Goal: Task Accomplishment & Management: Manage account settings

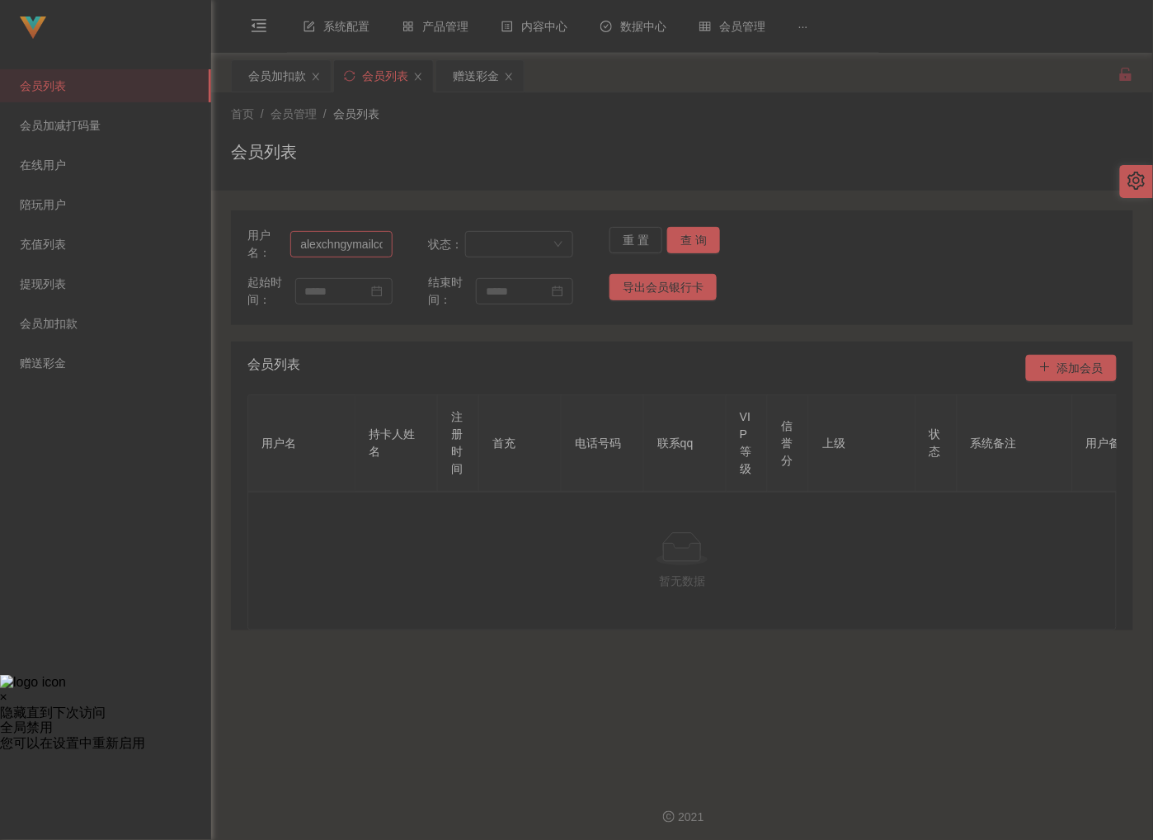
click at [384, 244] on input "alexchngymailcom" at bounding box center [340, 244] width 101 height 26
type input "fh9292"
click at [684, 245] on button "查 询" at bounding box center [693, 240] width 53 height 26
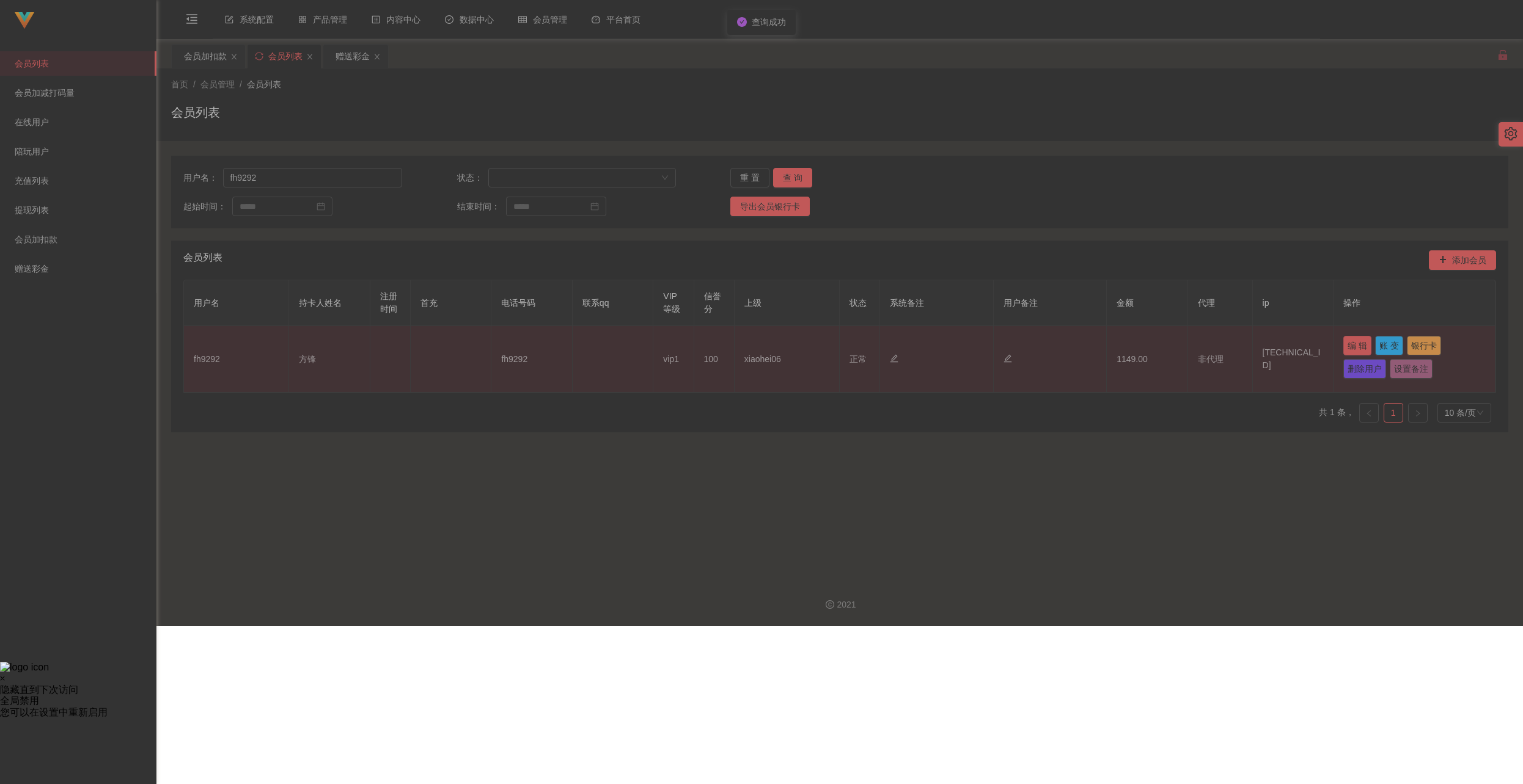
click at [853, 337] on button "编 辑" at bounding box center [1357, 346] width 28 height 19
type input "fh9292"
type input "方锋"
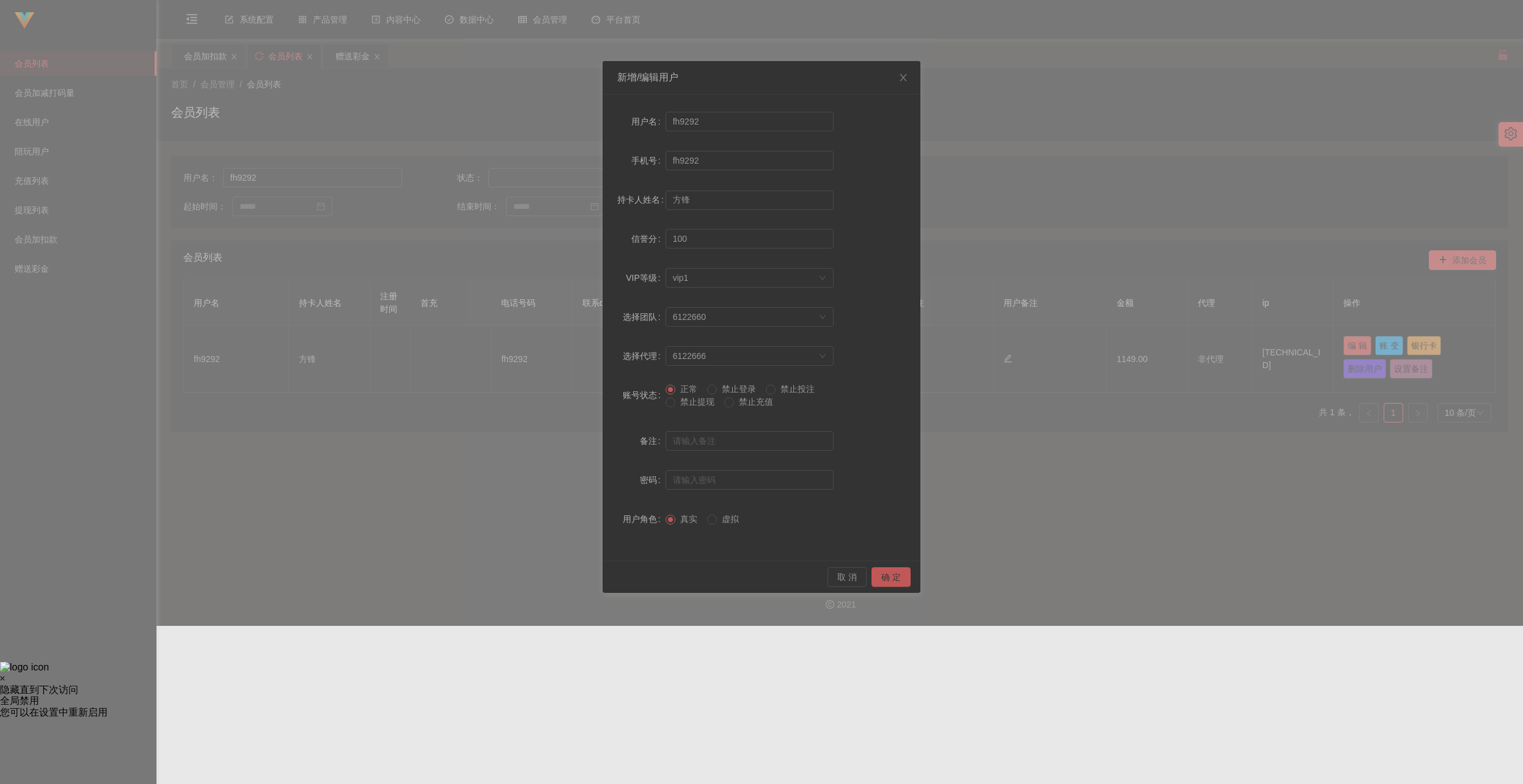
click at [695, 397] on span "禁止提现" at bounding box center [696, 401] width 44 height 10
click at [853, 575] on button "确 定" at bounding box center [890, 577] width 39 height 19
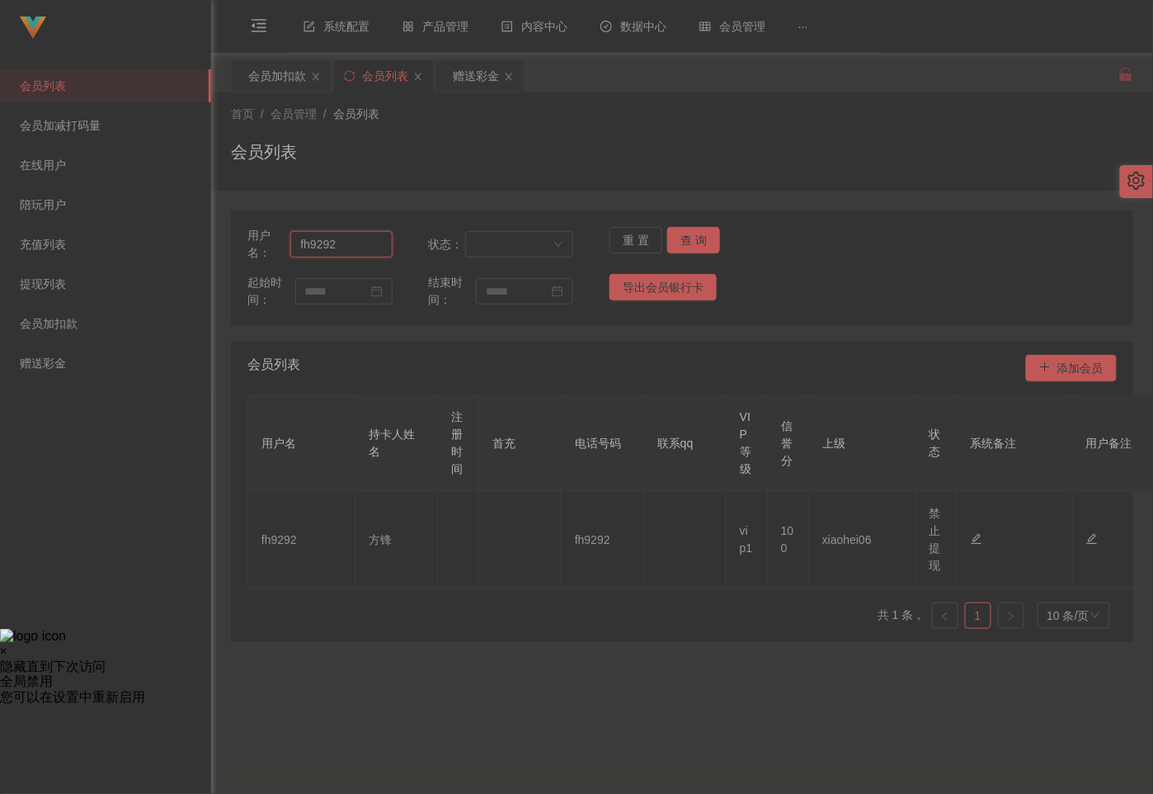
click at [364, 241] on input "fh9292" at bounding box center [340, 244] width 101 height 26
paste input "sasaQ"
type input "sasaQ"
click at [684, 239] on button "查 询" at bounding box center [693, 240] width 53 height 26
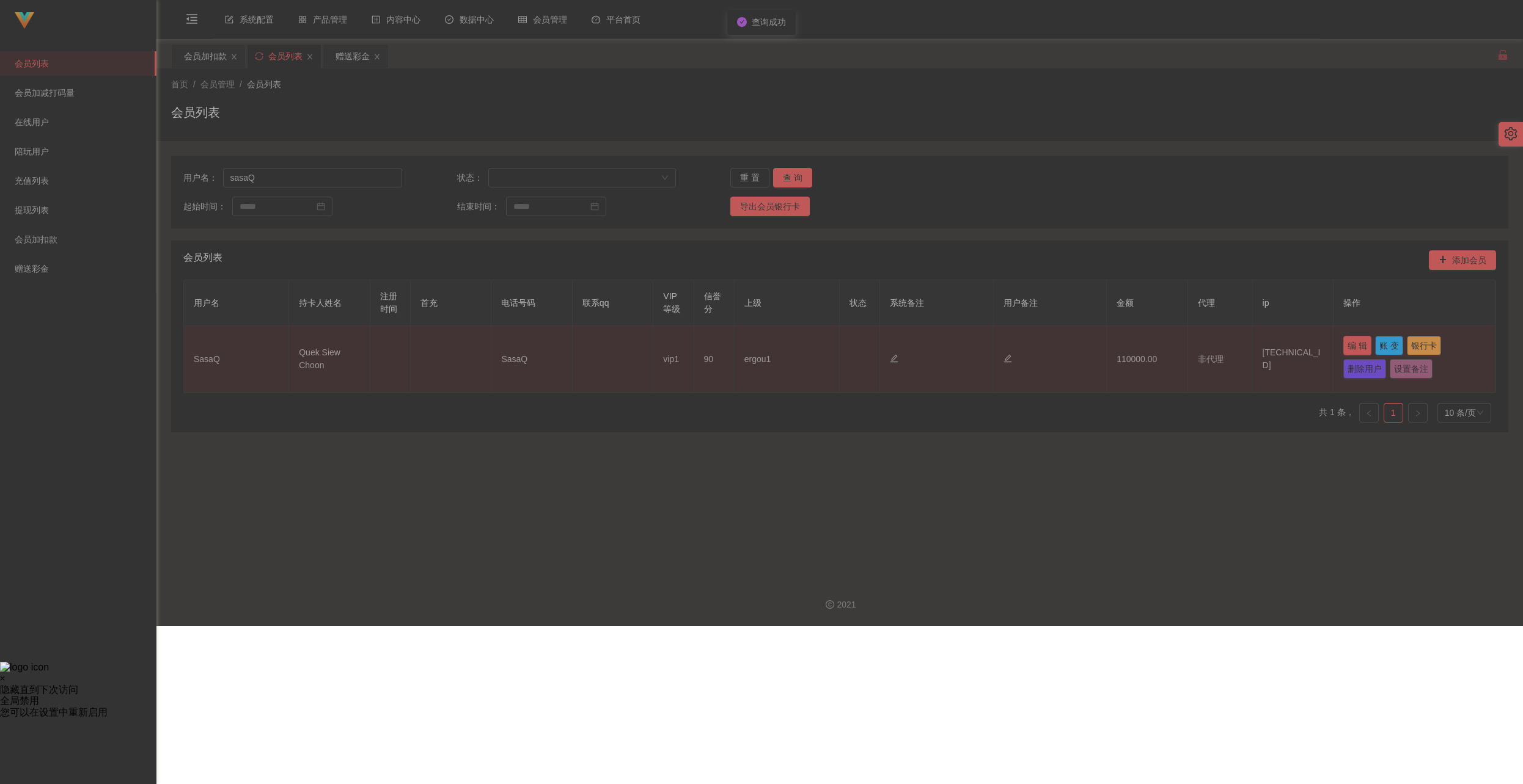
click at [853, 344] on button "编 辑" at bounding box center [1357, 346] width 28 height 19
type input "SasaQ"
type input "Quek Siew Choon"
type input "90"
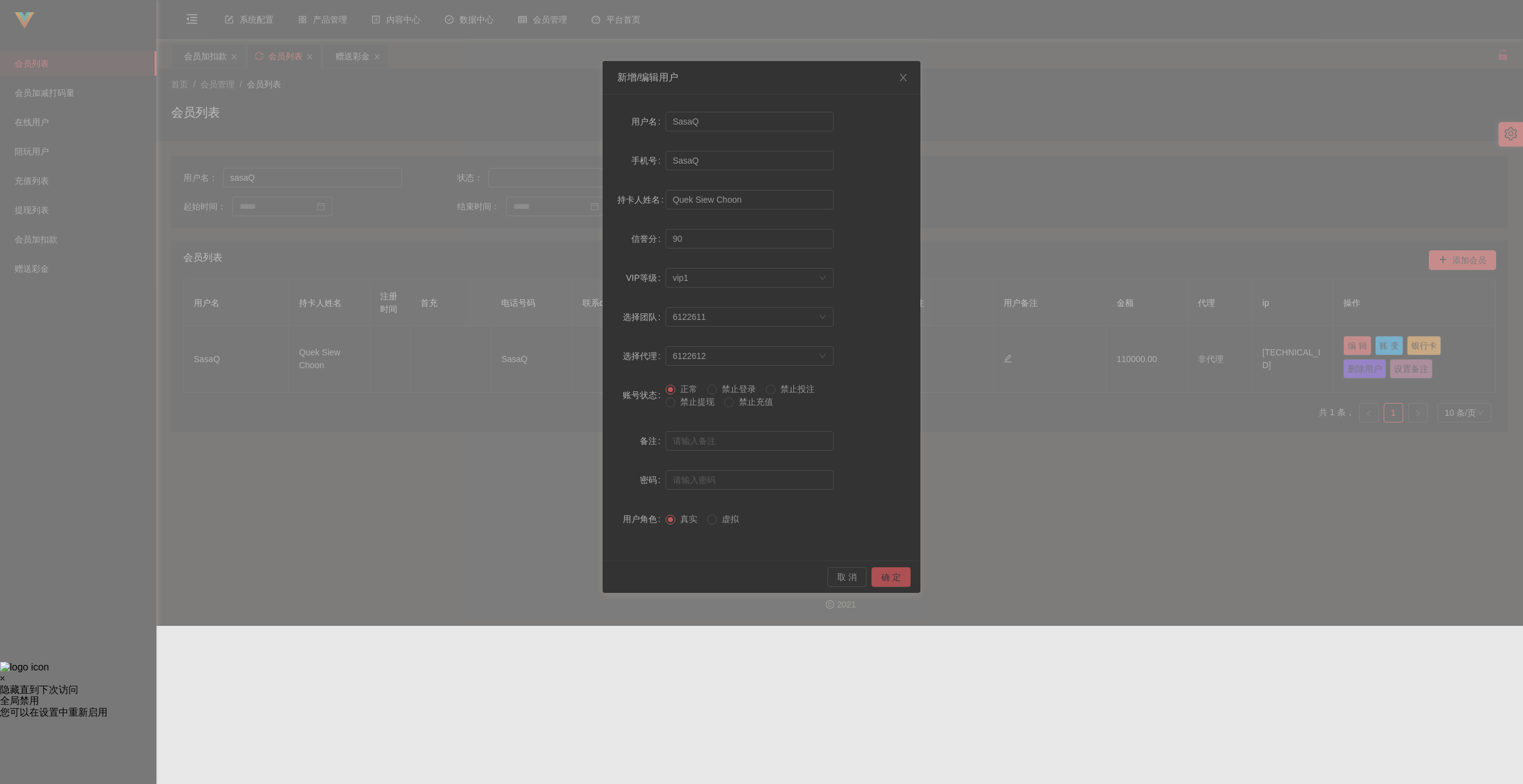
click at [853, 575] on button "确 定" at bounding box center [890, 577] width 39 height 19
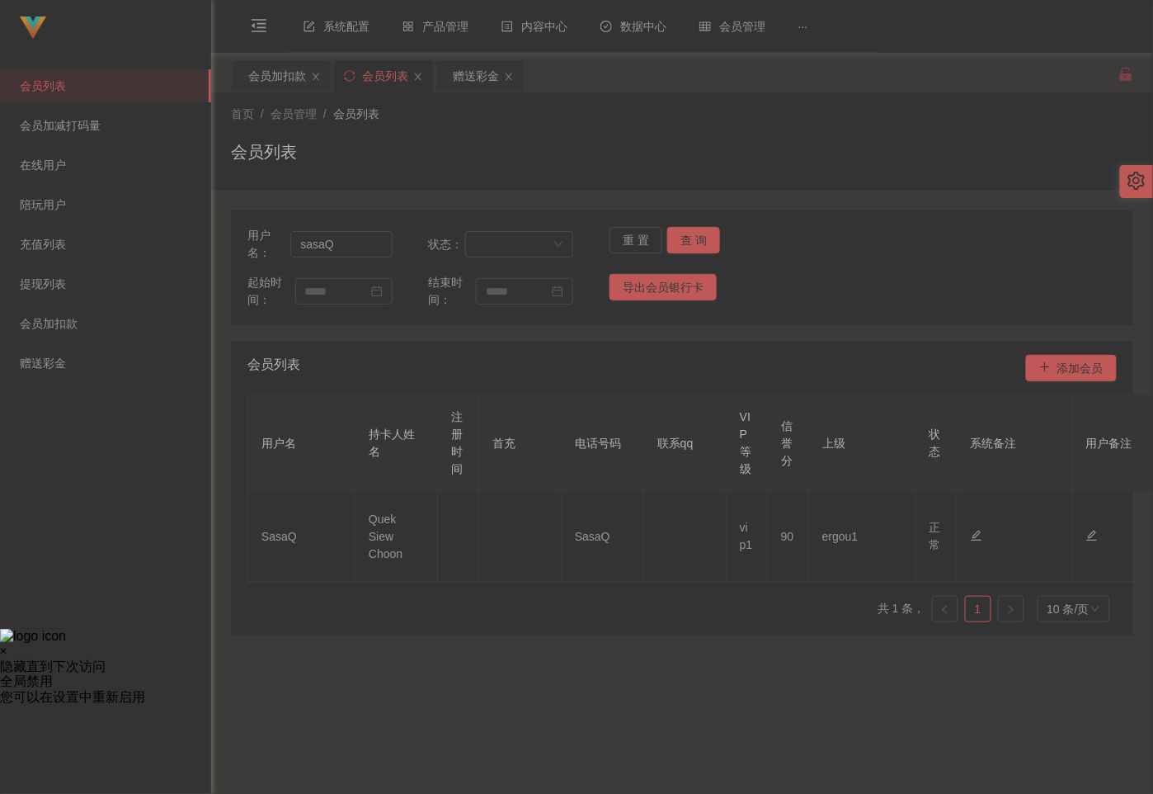
drag, startPoint x: 417, startPoint y: 0, endPoint x: 827, endPoint y: 130, distance: 430.2
click at [827, 130] on div "首页 / 会员管理 / 会员列表 / 会员列表" at bounding box center [682, 142] width 902 height 72
click at [356, 235] on input "sasaQ" at bounding box center [340, 244] width 101 height 26
paste input "168888"
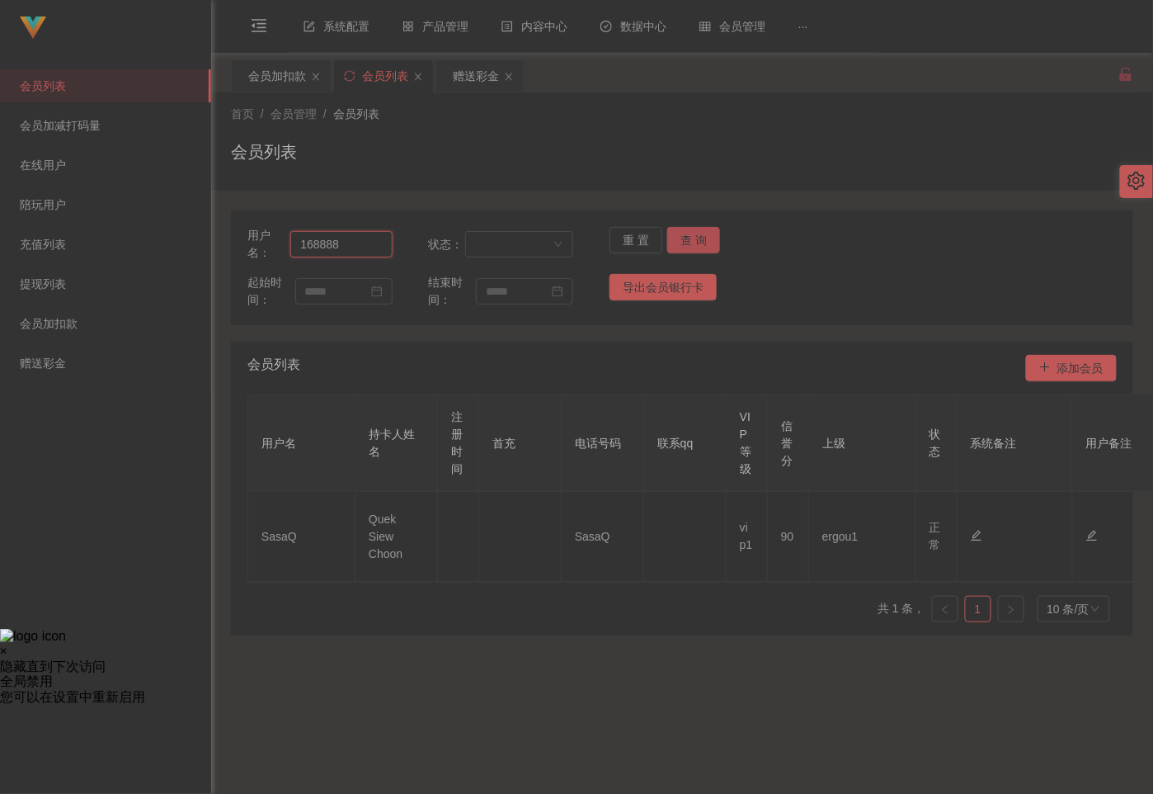
type input "168888"
click at [681, 249] on button "查 询" at bounding box center [693, 240] width 53 height 26
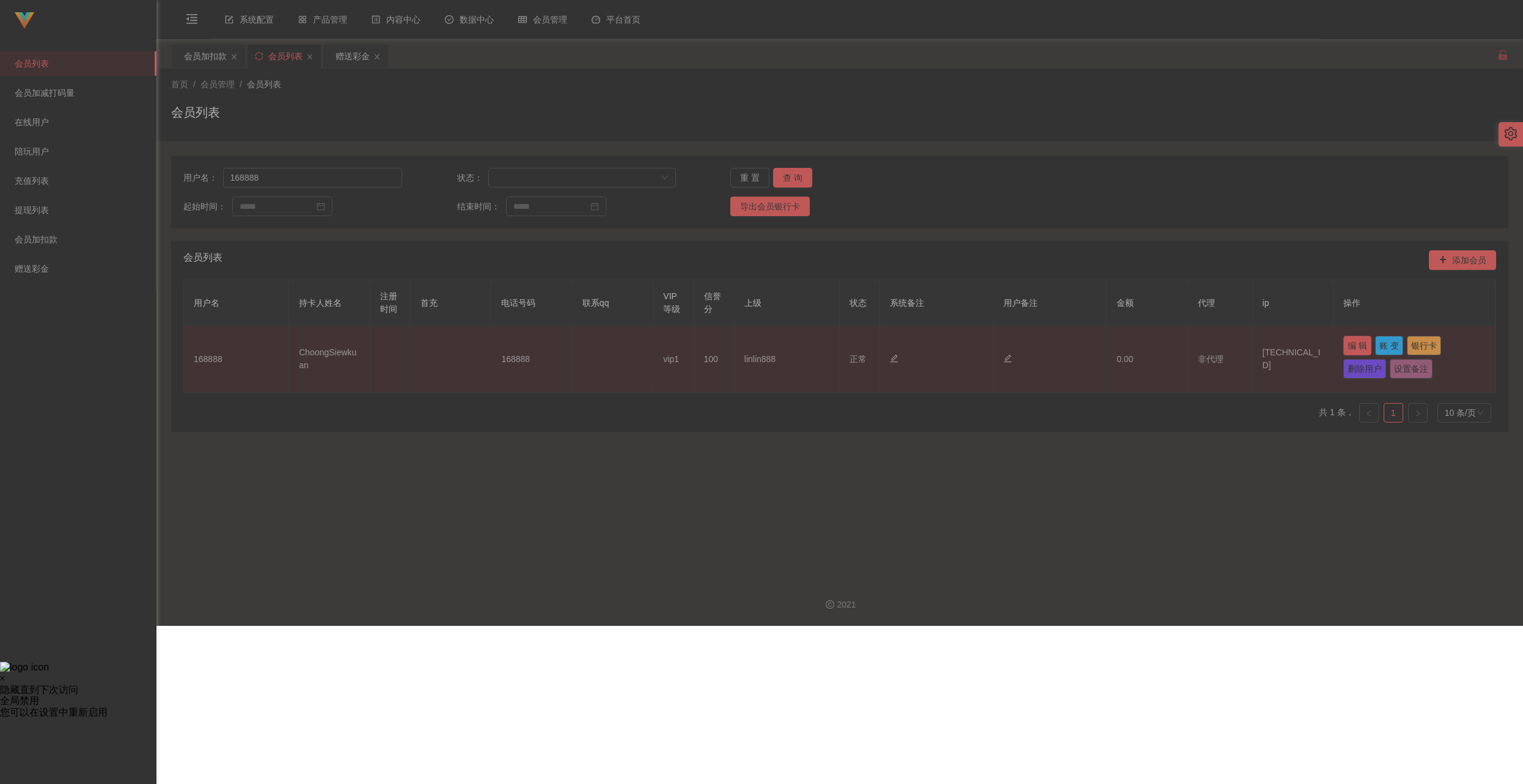
click at [853, 338] on button "编 辑" at bounding box center [1357, 346] width 28 height 19
type input "168888"
type input "ChoongSiewkuan"
type input "100"
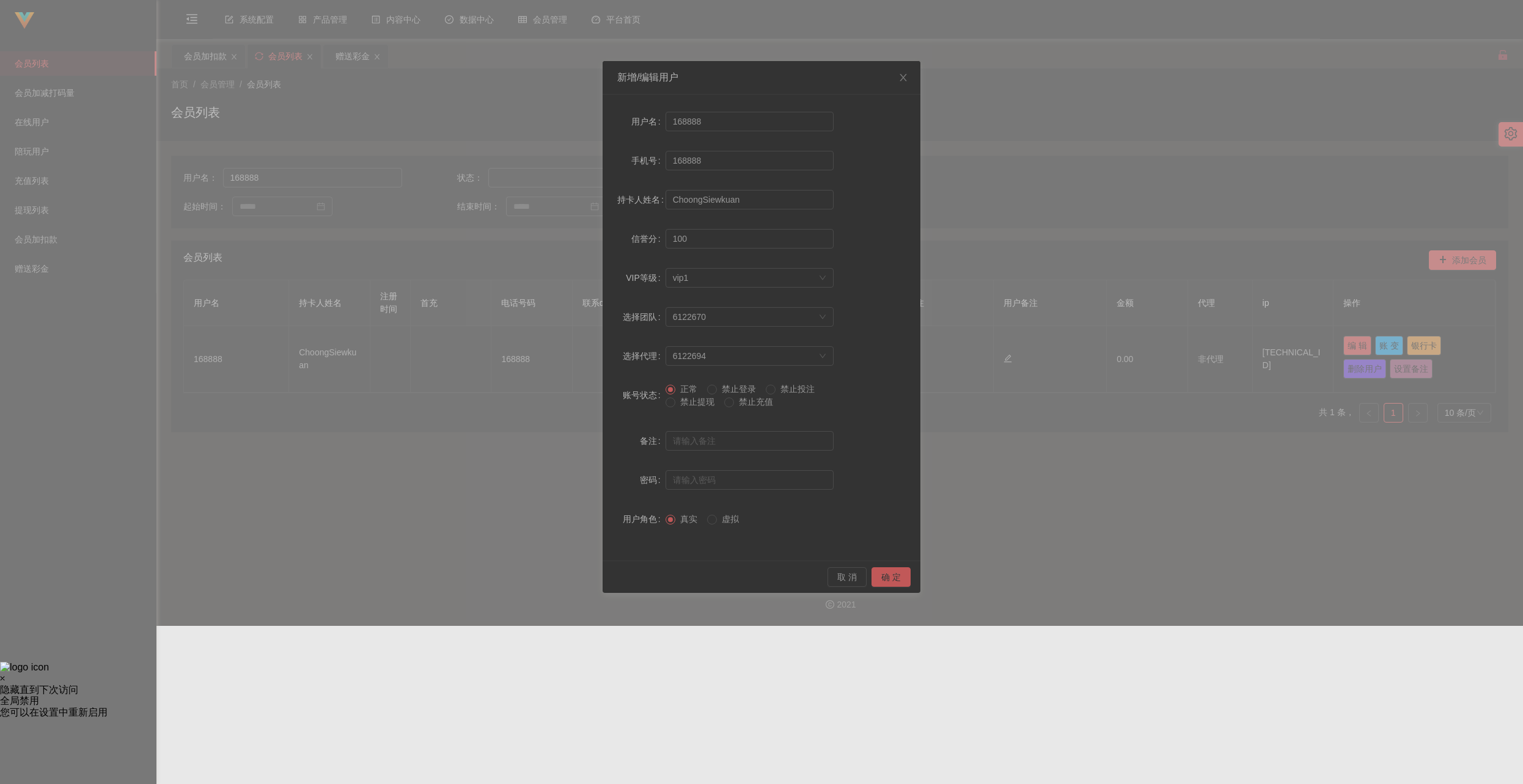
click at [700, 399] on span "禁止提现" at bounding box center [696, 401] width 44 height 10
click at [853, 574] on button "确 定" at bounding box center [890, 577] width 39 height 19
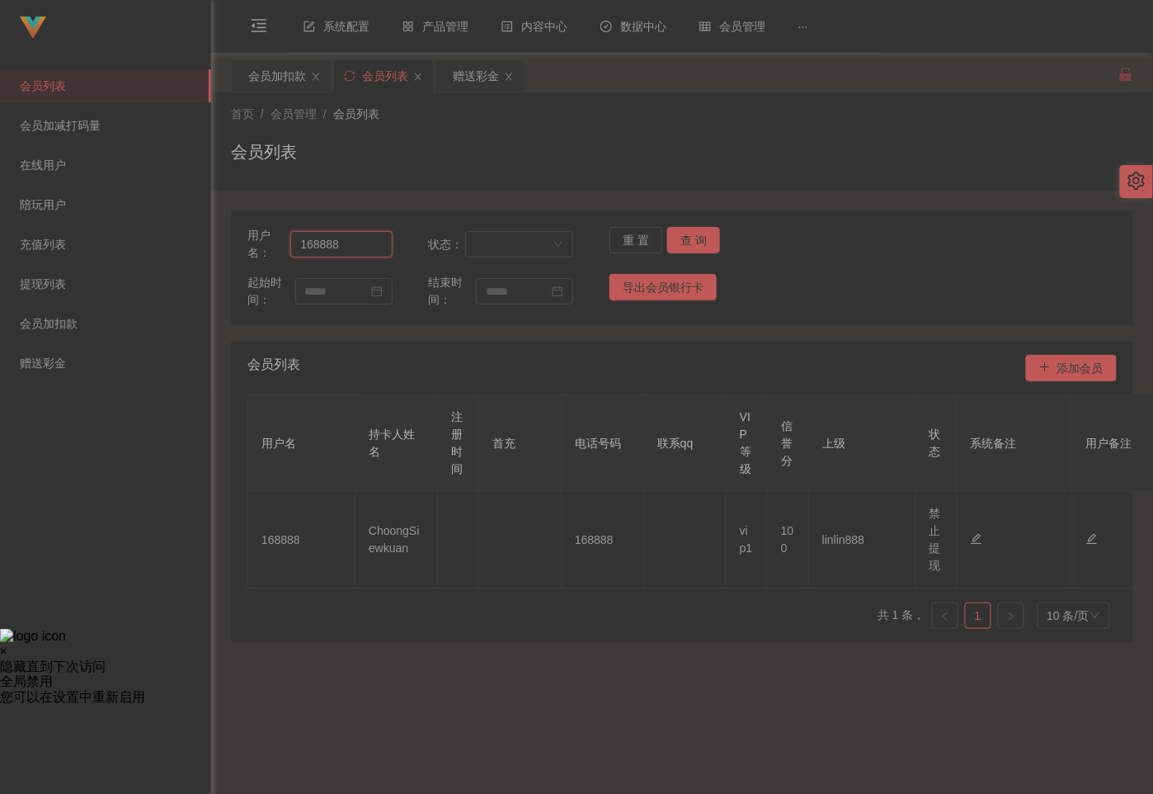
click at [350, 254] on input "168888" at bounding box center [340, 244] width 101 height 26
paste input "81711606"
drag, startPoint x: 698, startPoint y: 244, endPoint x: 714, endPoint y: 244, distance: 15.7
click at [698, 244] on button "查 询" at bounding box center [693, 240] width 53 height 26
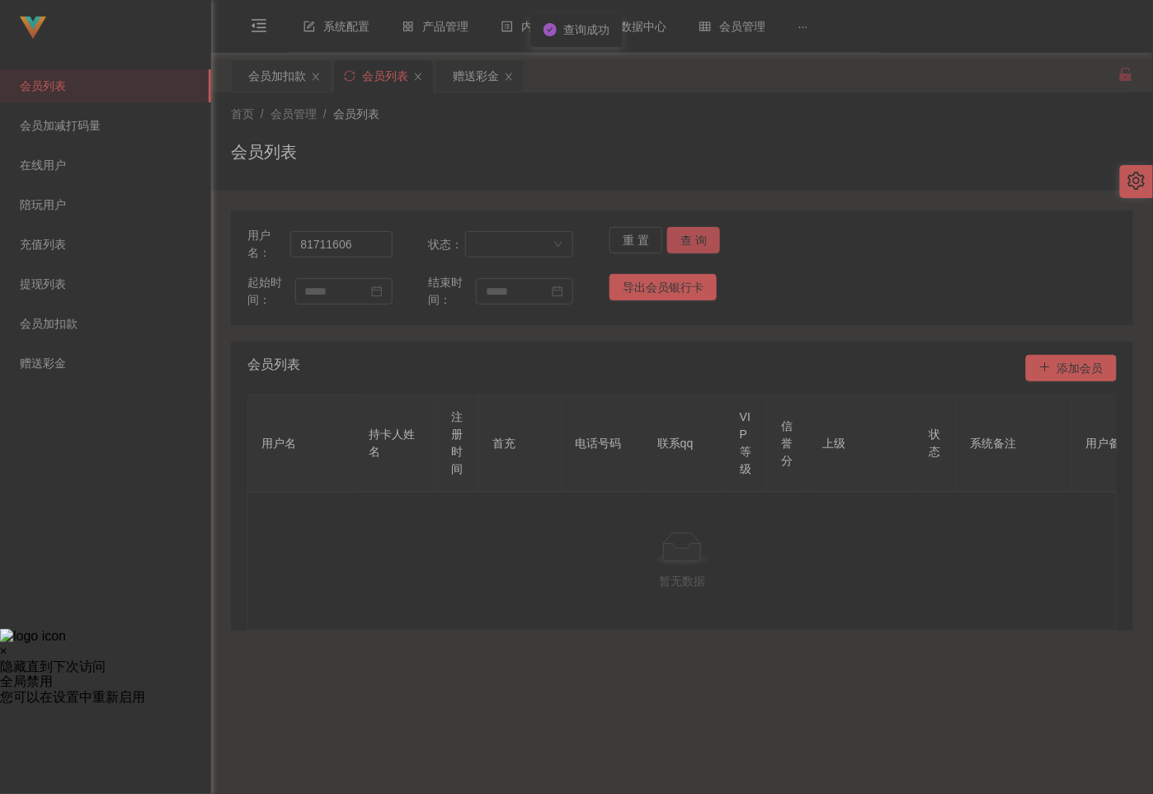
click at [695, 244] on button "查 询" at bounding box center [693, 240] width 53 height 26
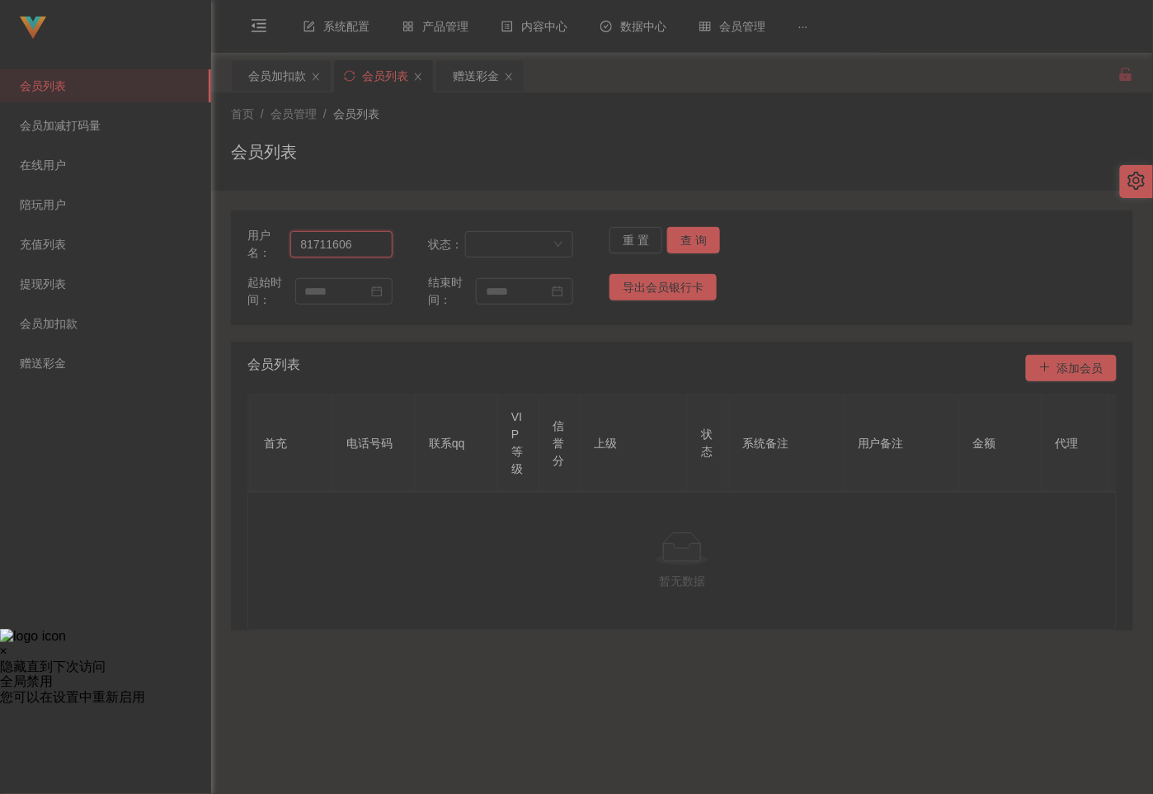
click at [376, 236] on input "81711606" at bounding box center [340, 244] width 101 height 26
paste input "Snappytroe"
type input "Snappytroe"
click at [681, 239] on button "查 询" at bounding box center [693, 240] width 53 height 26
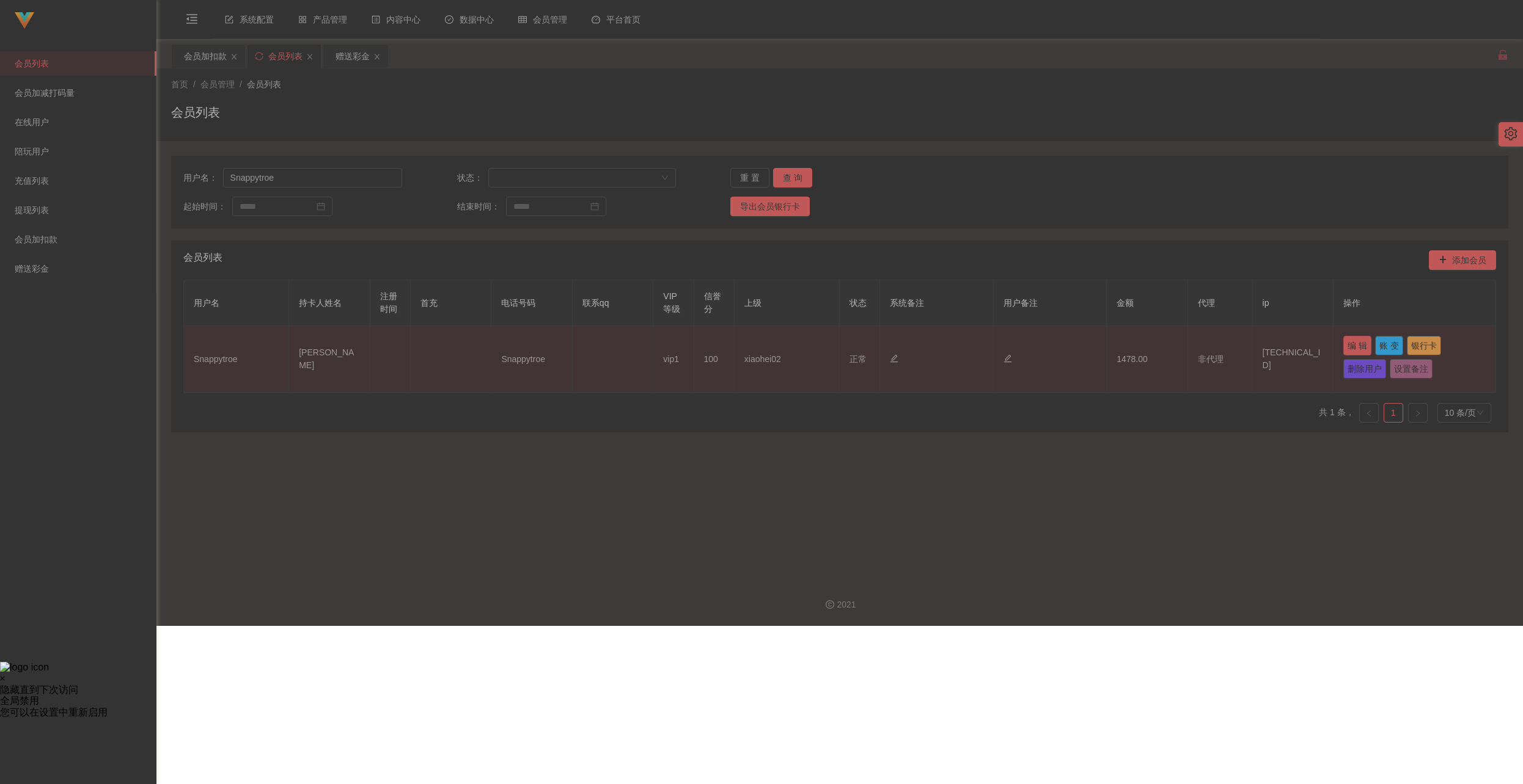
click at [853, 338] on button "编 辑" at bounding box center [1357, 346] width 28 height 19
type input "Snappytroe"
type input "[PERSON_NAME]"
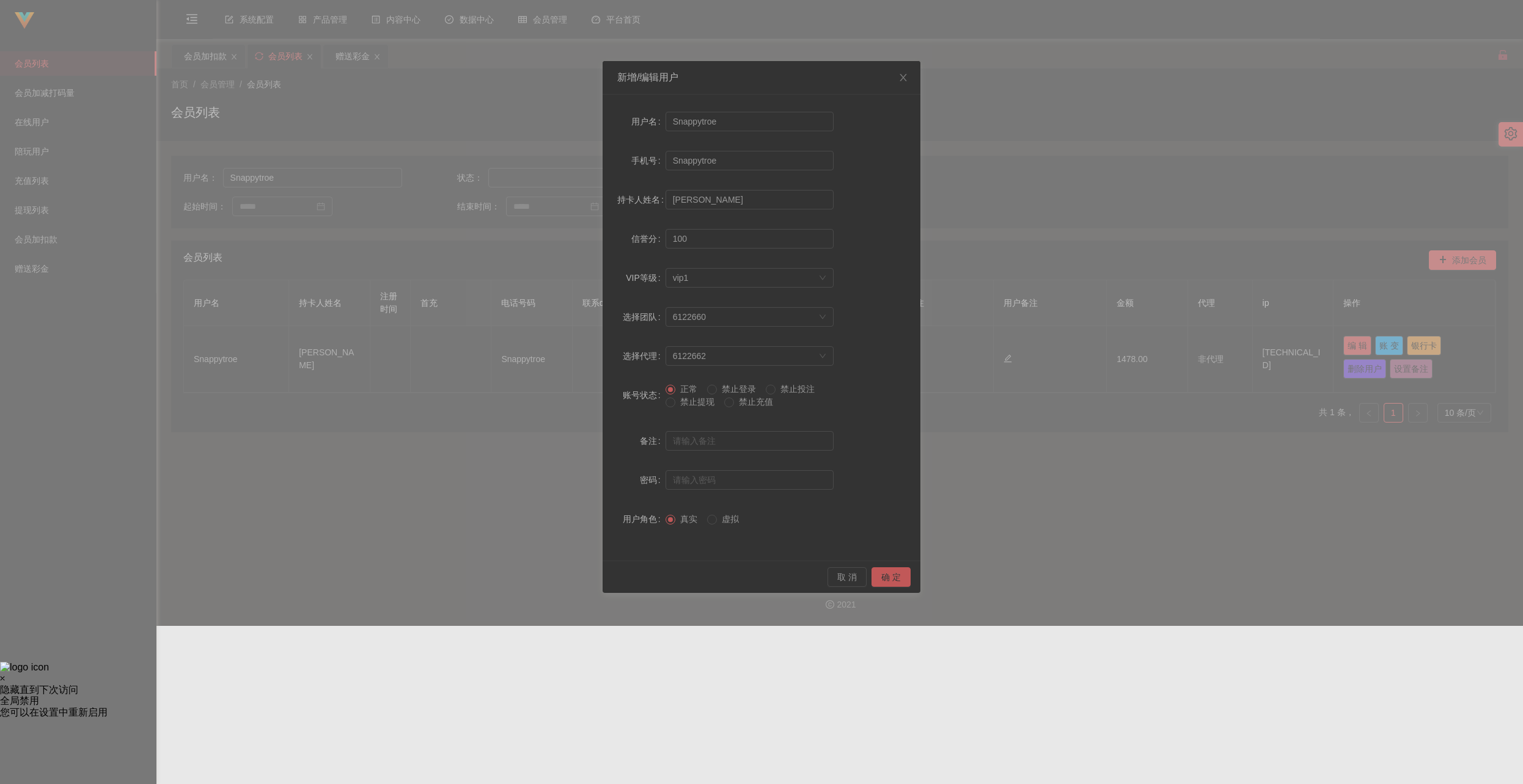
click at [688, 399] on span "禁止提现" at bounding box center [696, 401] width 44 height 10
click at [853, 580] on button "确 定" at bounding box center [890, 577] width 39 height 19
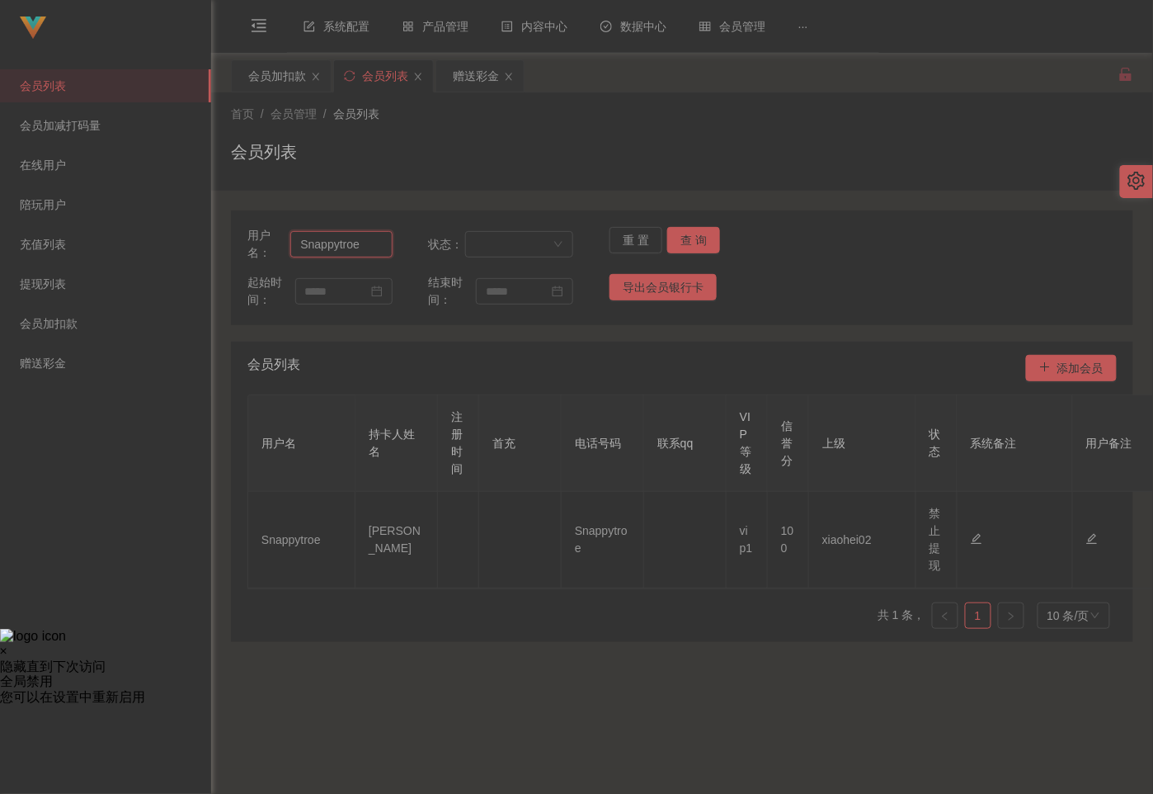
click at [376, 247] on input "Snappytroe" at bounding box center [340, 244] width 101 height 26
paste input "Bear"
type input "Bear"
click at [674, 249] on button "查 询" at bounding box center [693, 240] width 53 height 26
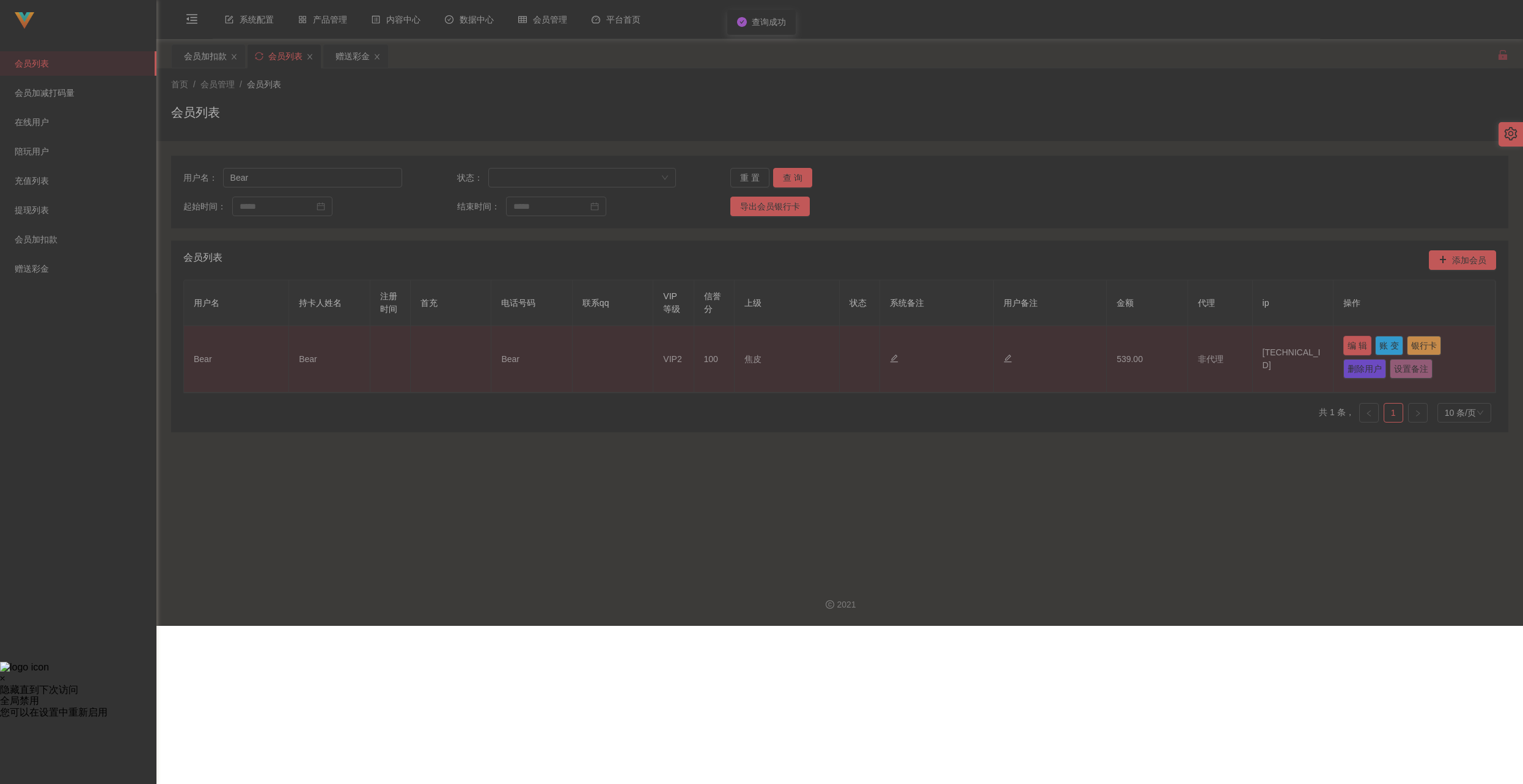
click at [853, 344] on button "编 辑" at bounding box center [1357, 346] width 28 height 19
type input "Bear"
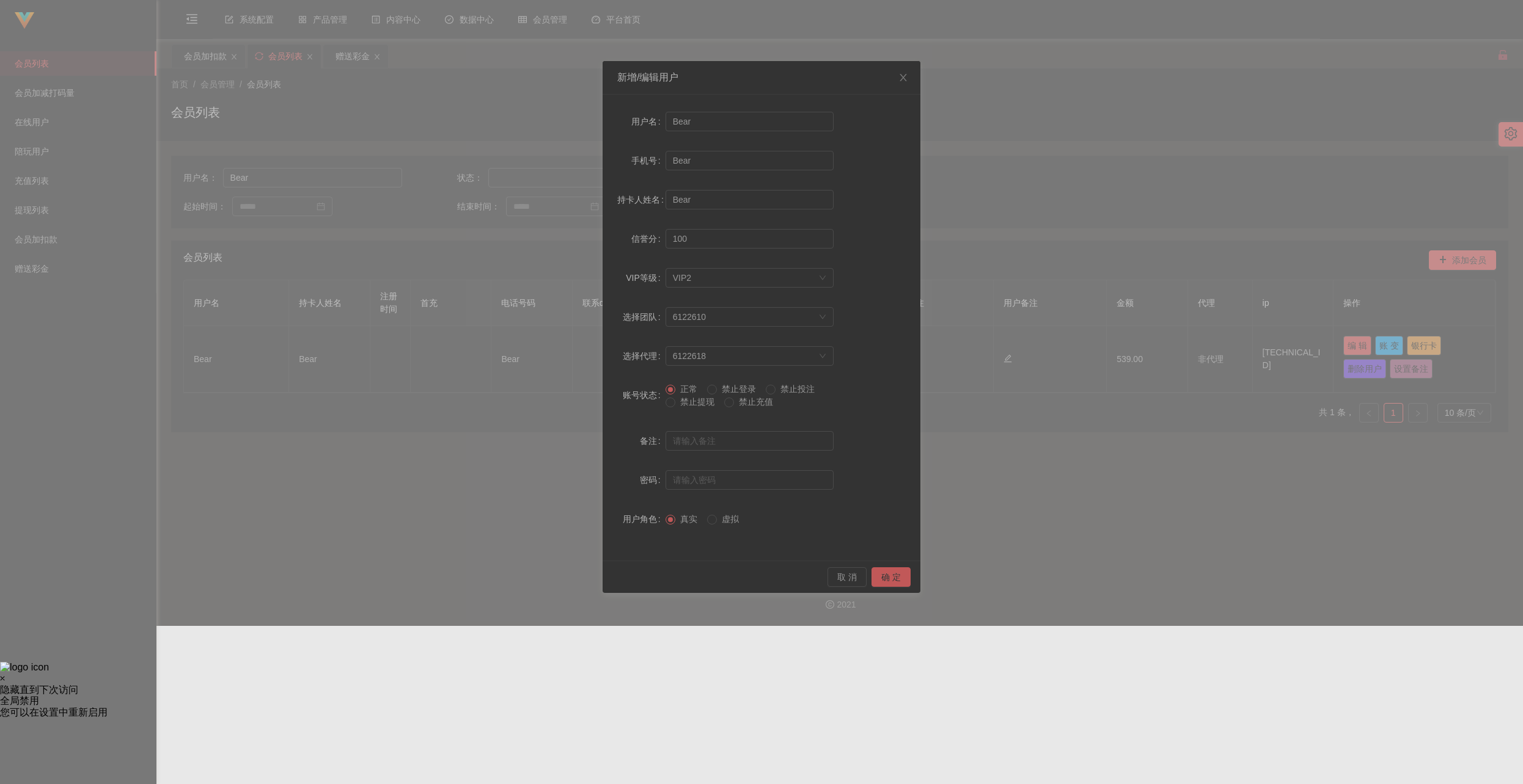
click at [688, 406] on span "禁止提现" at bounding box center [696, 401] width 44 height 10
click at [853, 572] on button "确 定" at bounding box center [890, 577] width 39 height 19
